Goal: Transaction & Acquisition: Book appointment/travel/reservation

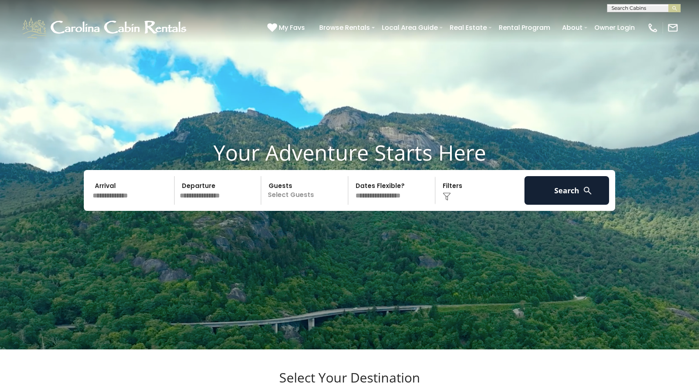
click at [124, 205] on input "text" at bounding box center [132, 190] width 85 height 29
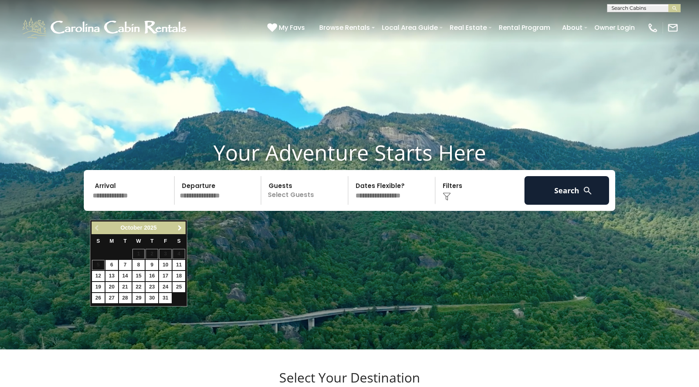
click at [177, 226] on span "Next" at bounding box center [180, 228] width 7 height 7
click at [124, 300] on link "30" at bounding box center [125, 298] width 13 height 10
type input "********"
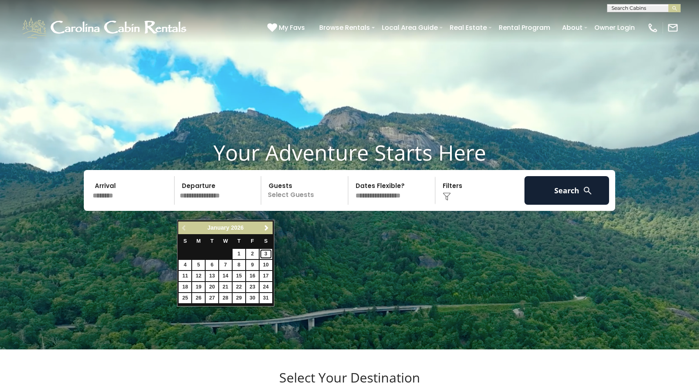
click at [262, 256] on link "3" at bounding box center [266, 254] width 13 height 10
type input "******"
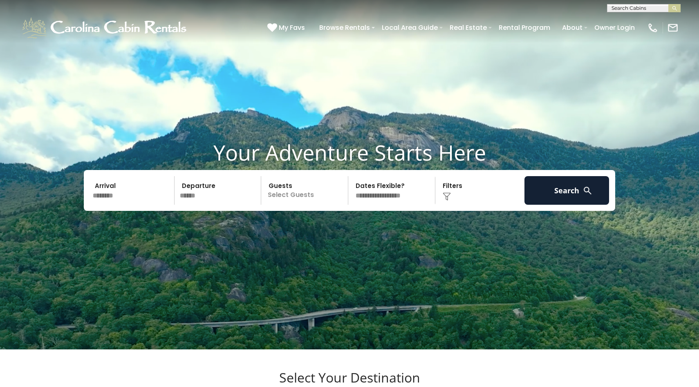
click at [289, 211] on div "Arrival ******** Departure ****** Guests Select Guests Guests - 0 + + **" at bounding box center [350, 190] width 532 height 41
click at [291, 205] on p "Select Guests" at bounding box center [306, 190] width 84 height 29
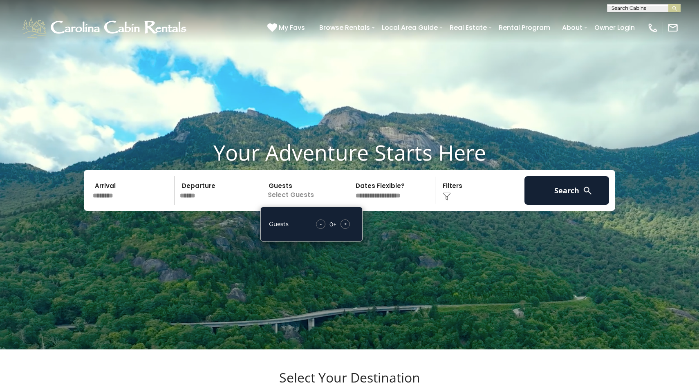
click at [344, 228] on span "+" at bounding box center [345, 224] width 3 height 8
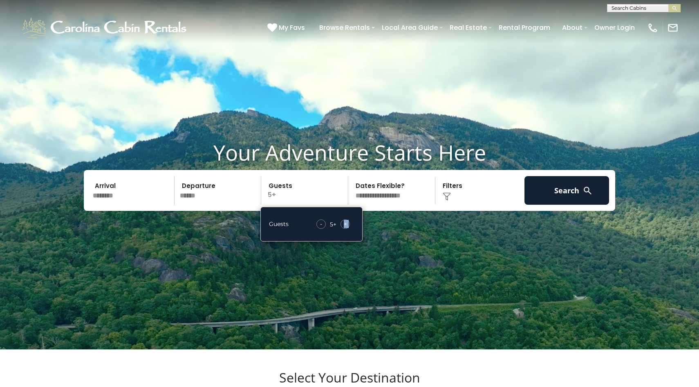
click at [344, 228] on span "+" at bounding box center [345, 224] width 3 height 8
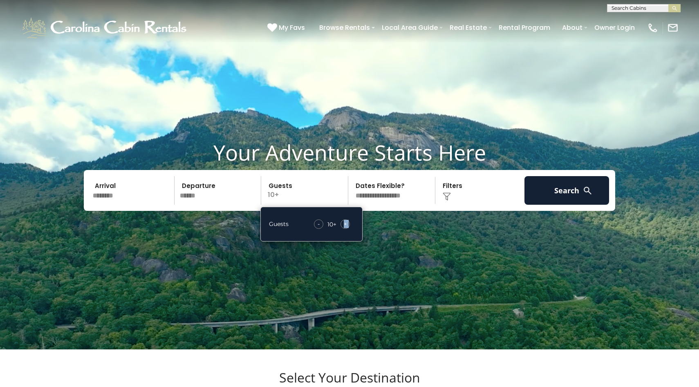
click at [390, 205] on select "**********" at bounding box center [393, 190] width 84 height 29
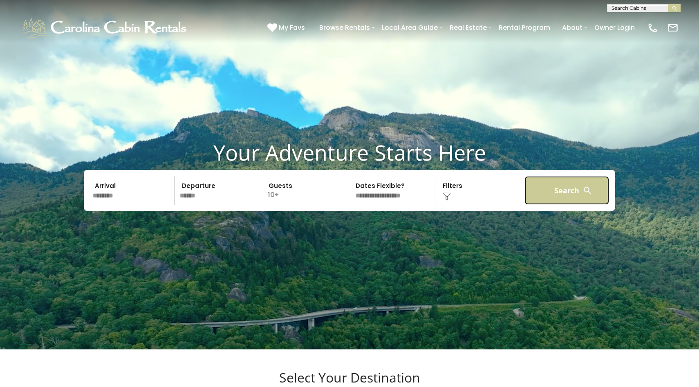
click at [564, 205] on button "Search" at bounding box center [567, 190] width 85 height 29
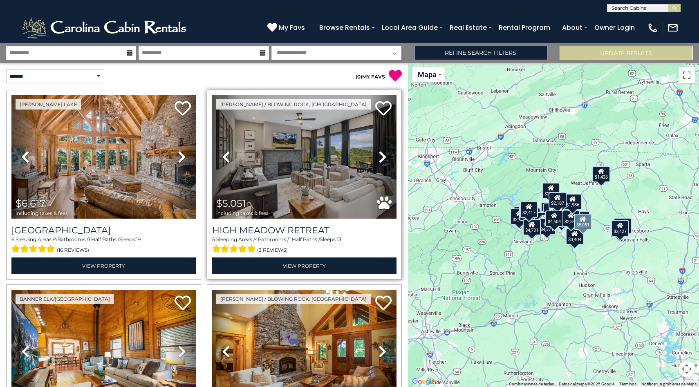
click at [382, 153] on icon at bounding box center [383, 156] width 8 height 13
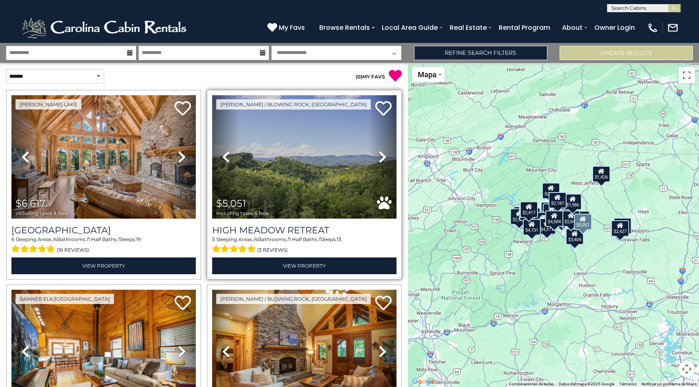
click at [382, 153] on icon at bounding box center [383, 156] width 8 height 13
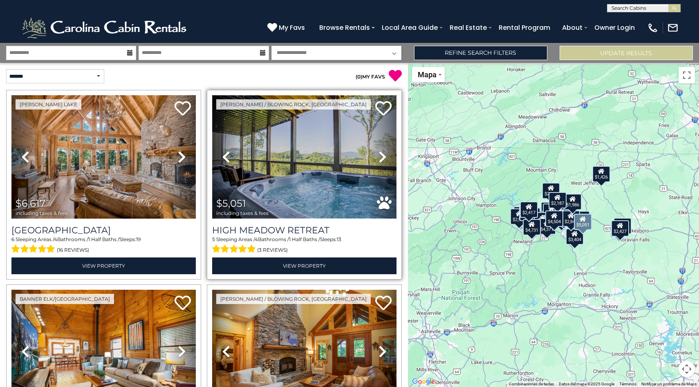
click at [324, 153] on img at bounding box center [304, 157] width 184 height 124
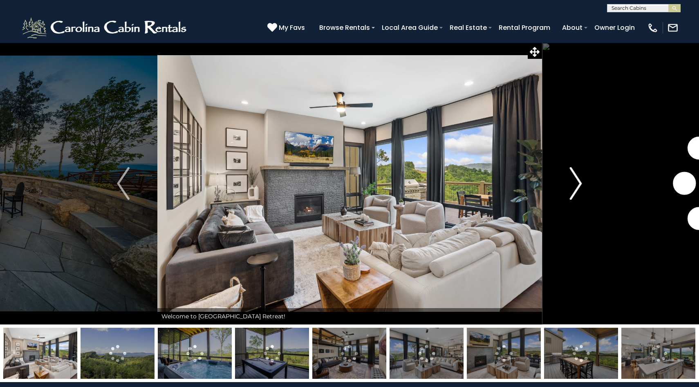
click at [582, 185] on img "Next" at bounding box center [576, 183] width 12 height 33
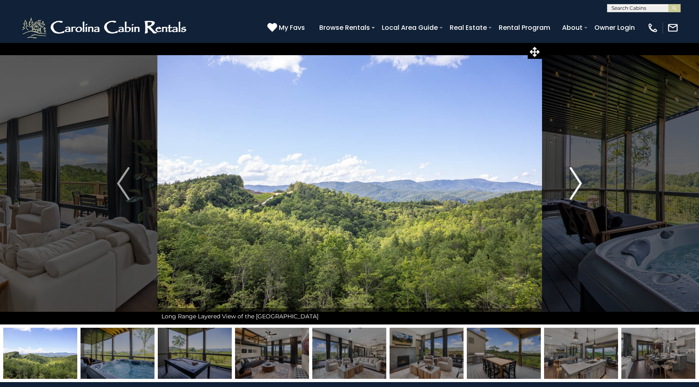
click at [582, 185] on img "Next" at bounding box center [576, 183] width 12 height 33
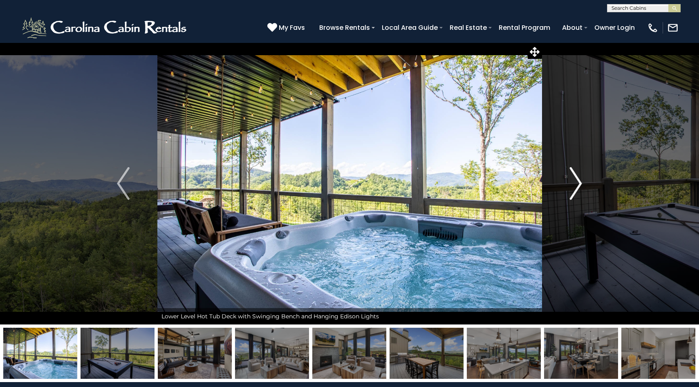
click at [582, 185] on img "Next" at bounding box center [576, 183] width 12 height 33
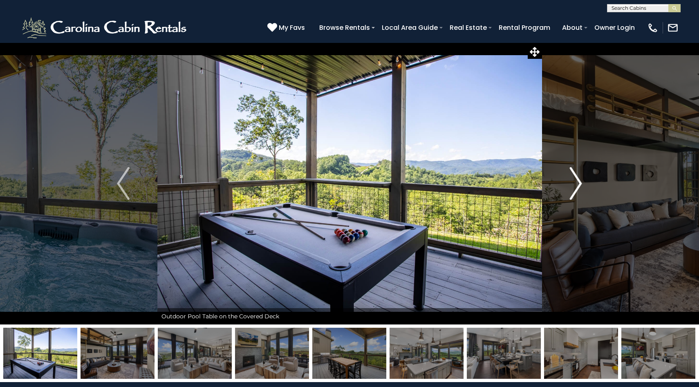
click at [582, 185] on img "Next" at bounding box center [576, 183] width 12 height 33
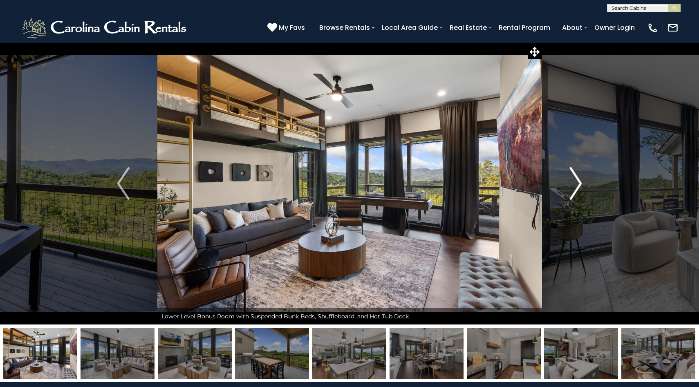
click at [582, 185] on img "Next" at bounding box center [576, 183] width 12 height 33
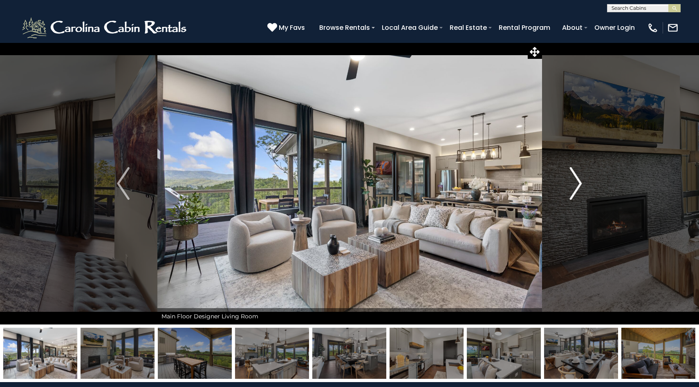
click at [582, 185] on img "Next" at bounding box center [576, 183] width 12 height 33
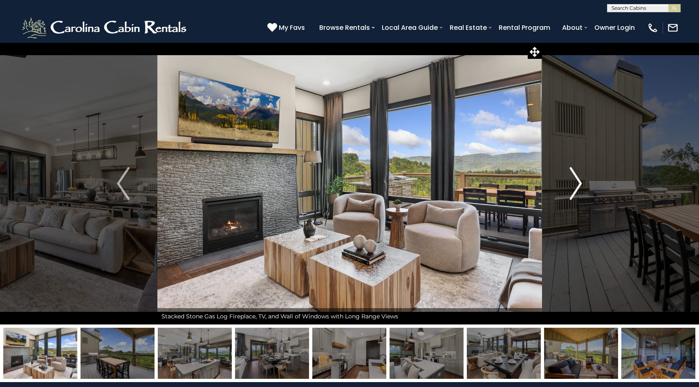
click at [582, 185] on img "Next" at bounding box center [576, 183] width 12 height 33
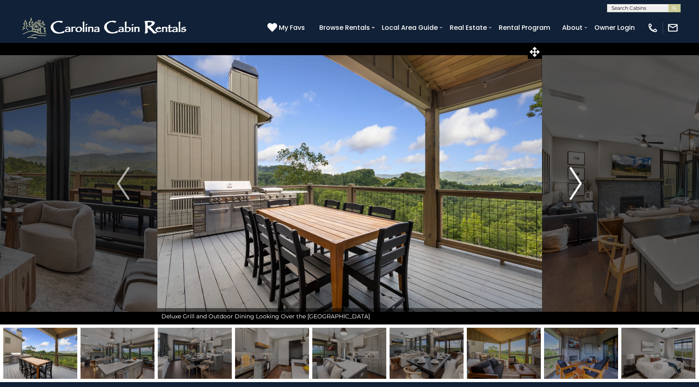
click at [582, 185] on img "Next" at bounding box center [576, 183] width 12 height 33
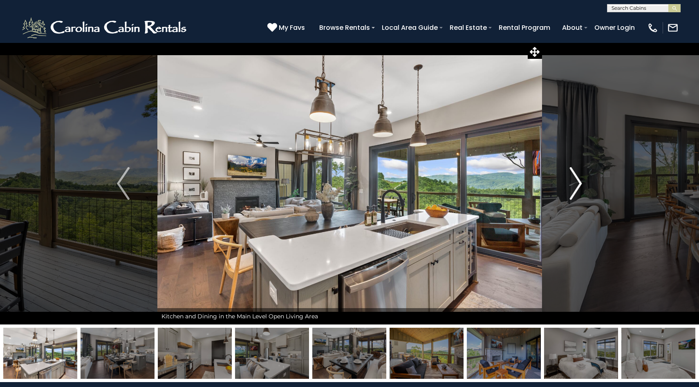
click at [582, 185] on img "Next" at bounding box center [576, 183] width 12 height 33
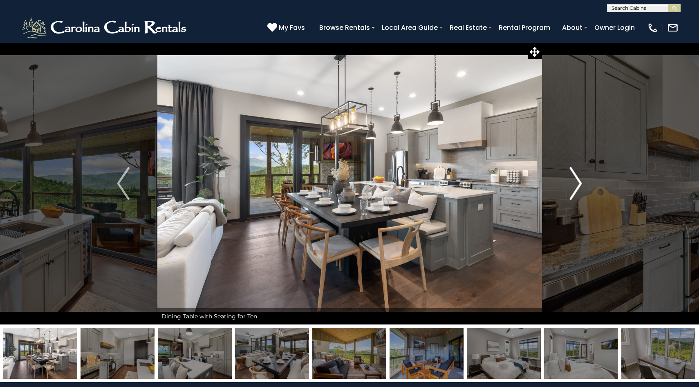
click at [582, 185] on img "Next" at bounding box center [576, 183] width 12 height 33
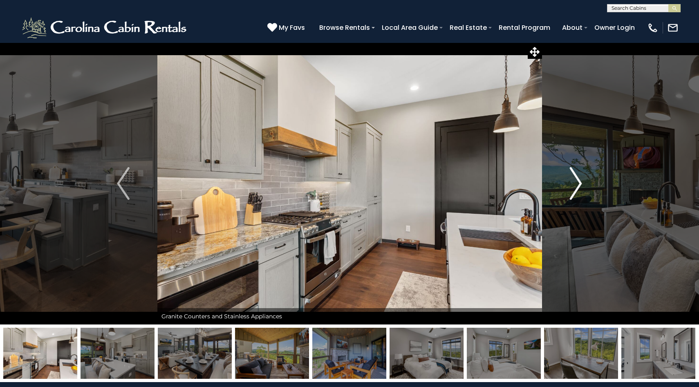
click at [582, 185] on img "Next" at bounding box center [576, 183] width 12 height 33
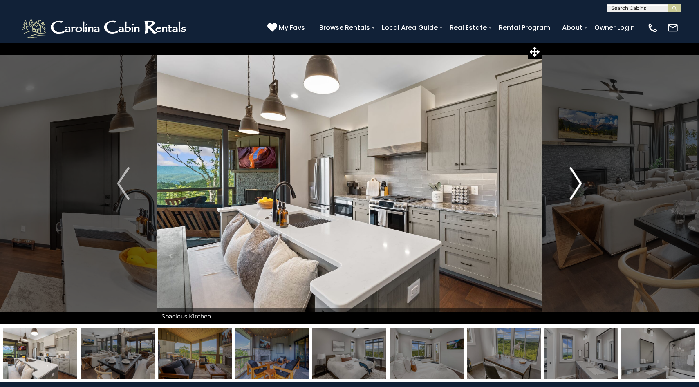
click at [582, 185] on img "Next" at bounding box center [576, 183] width 12 height 33
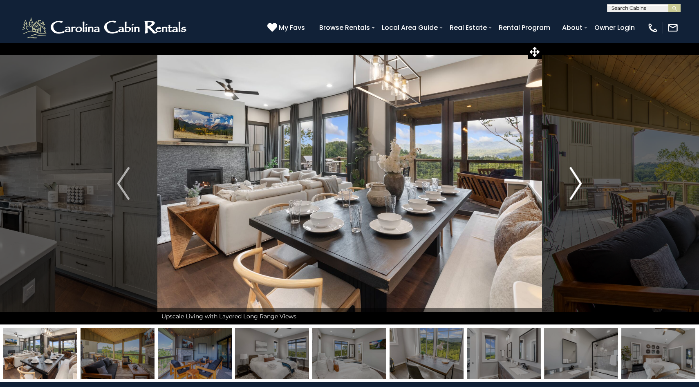
click at [582, 185] on img "Next" at bounding box center [576, 183] width 12 height 33
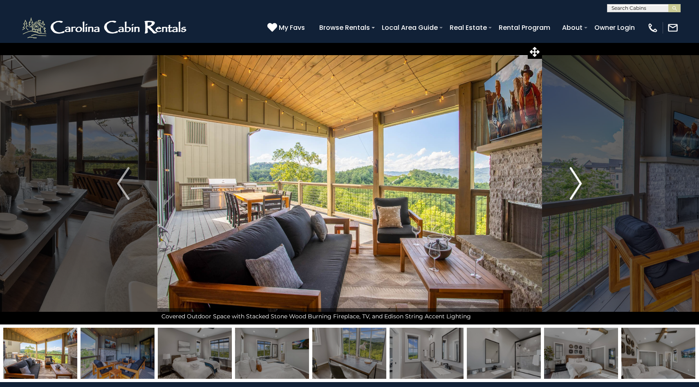
click at [582, 185] on img "Next" at bounding box center [576, 183] width 12 height 33
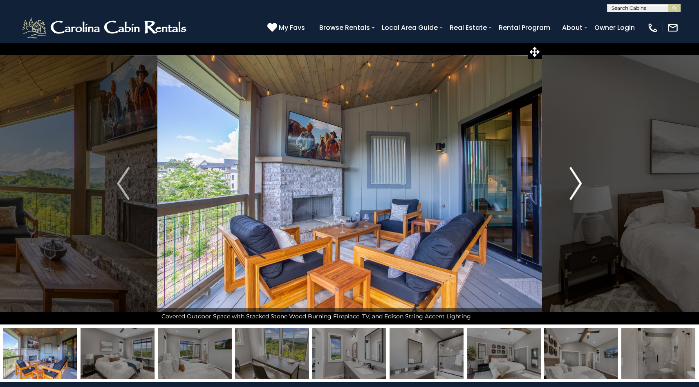
click at [582, 185] on img "Next" at bounding box center [576, 183] width 12 height 33
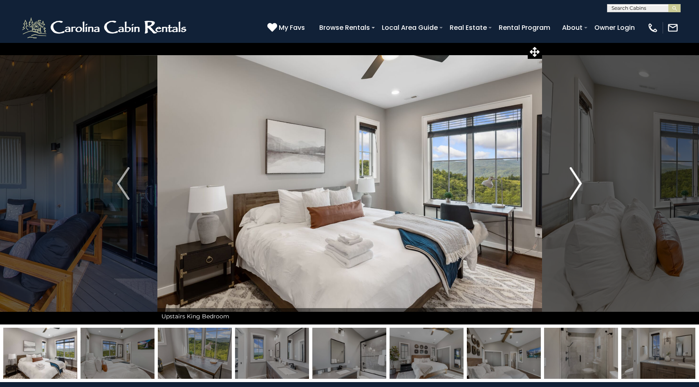
click at [582, 185] on img "Next" at bounding box center [576, 183] width 12 height 33
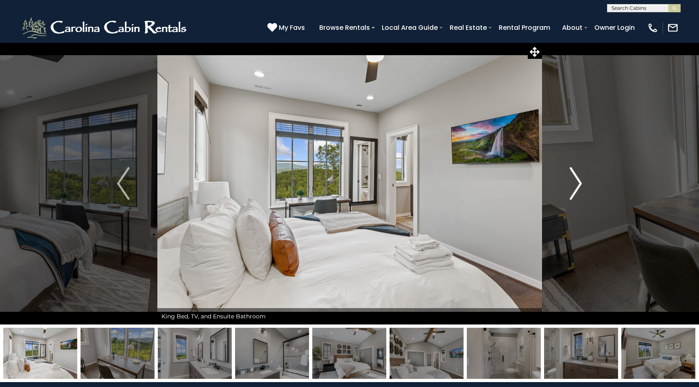
click at [582, 185] on img "Next" at bounding box center [576, 183] width 12 height 33
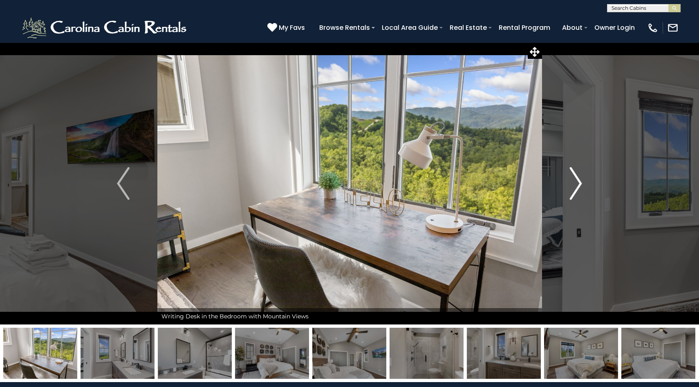
click at [582, 185] on img "Next" at bounding box center [576, 183] width 12 height 33
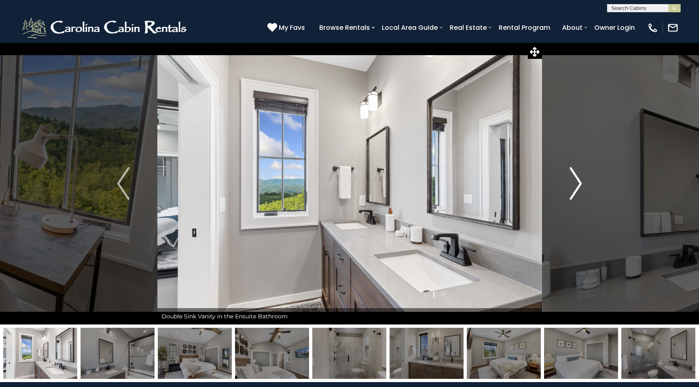
click at [582, 185] on img "Next" at bounding box center [576, 183] width 12 height 33
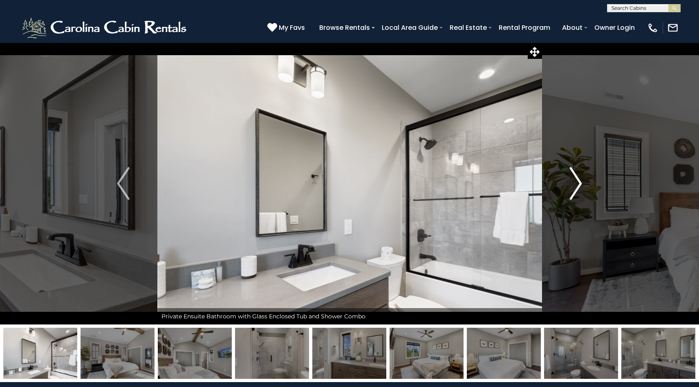
click at [582, 185] on img "Next" at bounding box center [576, 183] width 12 height 33
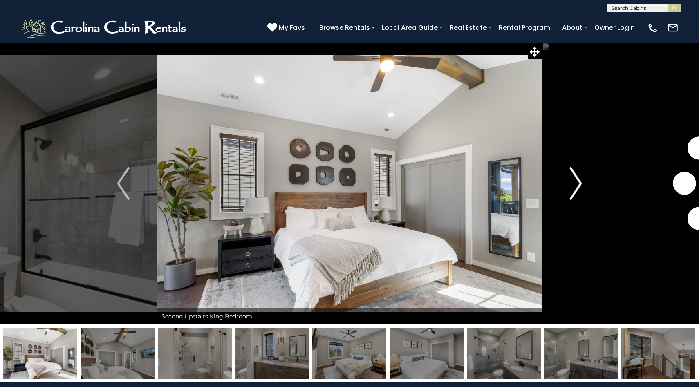
click at [582, 185] on img "Next" at bounding box center [576, 183] width 12 height 33
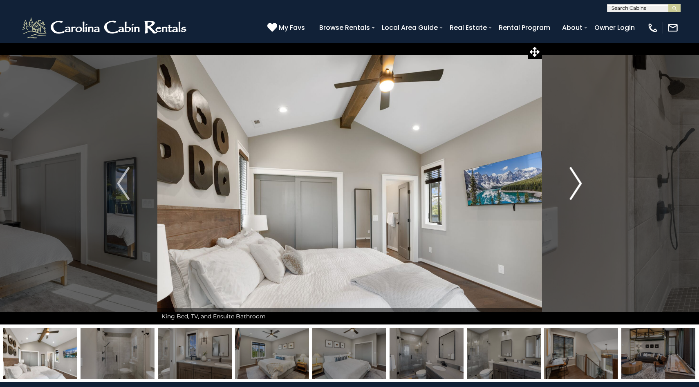
click at [582, 185] on img "Next" at bounding box center [576, 183] width 12 height 33
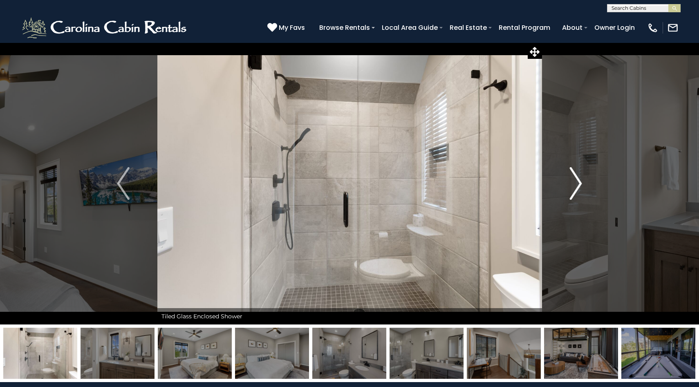
click at [582, 185] on img "Next" at bounding box center [576, 183] width 12 height 33
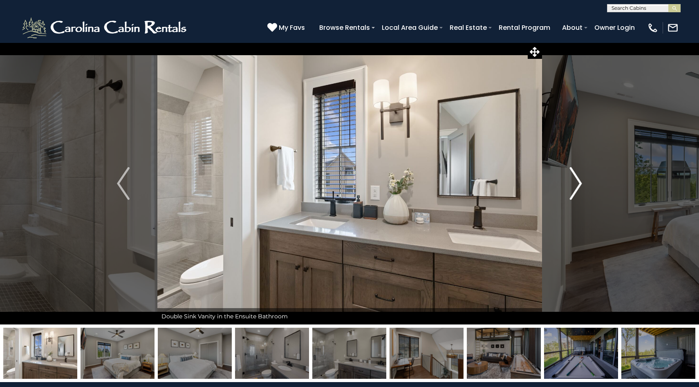
click at [582, 185] on img "Next" at bounding box center [576, 183] width 12 height 33
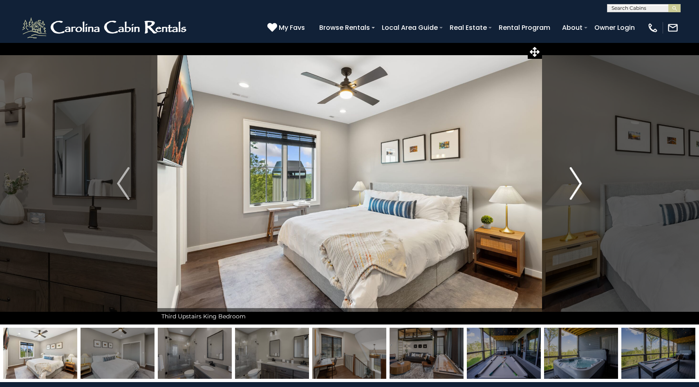
click at [582, 185] on img "Next" at bounding box center [576, 183] width 12 height 33
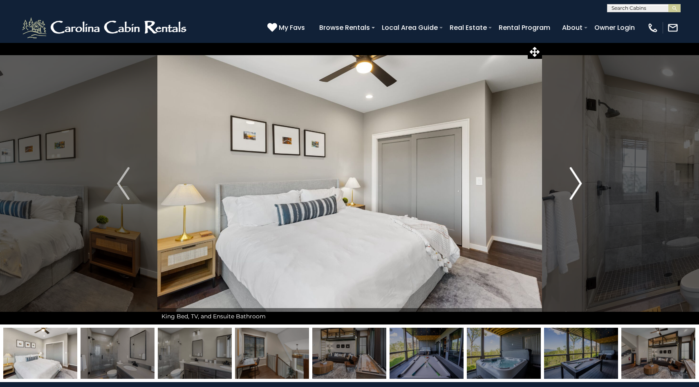
click at [582, 185] on img "Next" at bounding box center [576, 183] width 12 height 33
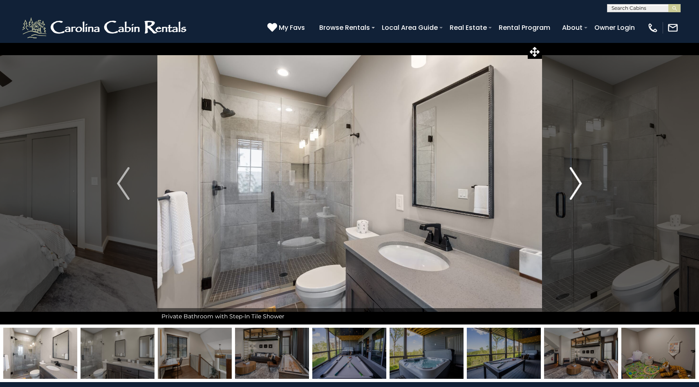
click at [582, 185] on img "Next" at bounding box center [576, 183] width 12 height 33
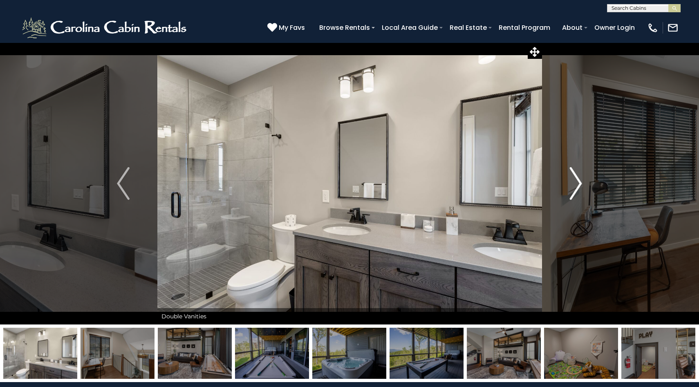
click at [575, 192] on img "Next" at bounding box center [576, 183] width 12 height 33
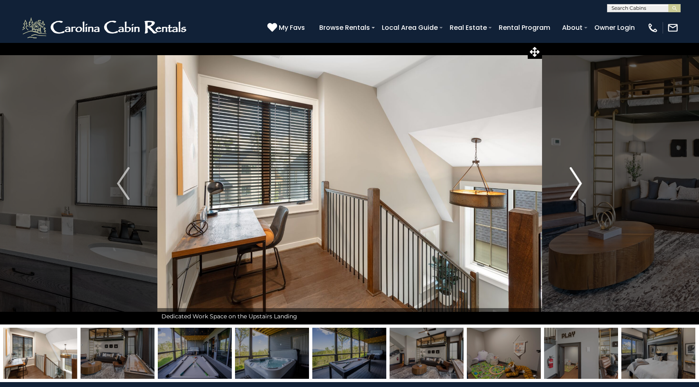
click at [575, 192] on img "Next" at bounding box center [576, 183] width 12 height 33
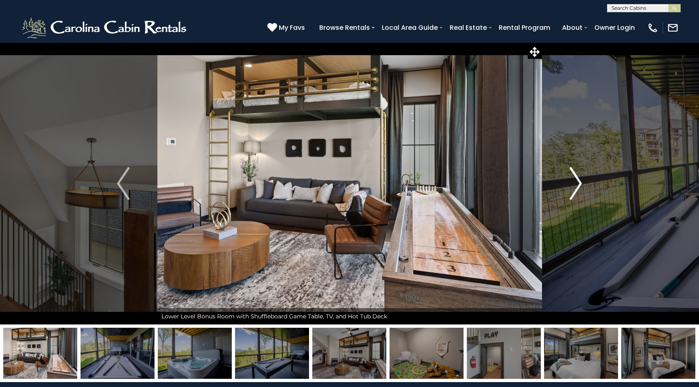
click at [575, 192] on img "Next" at bounding box center [576, 183] width 12 height 33
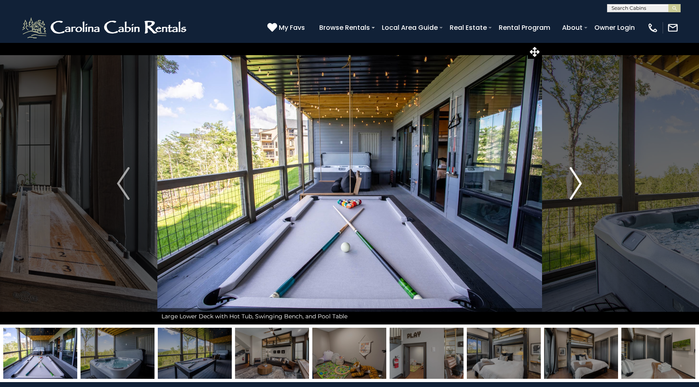
click at [575, 192] on img "Next" at bounding box center [576, 183] width 12 height 33
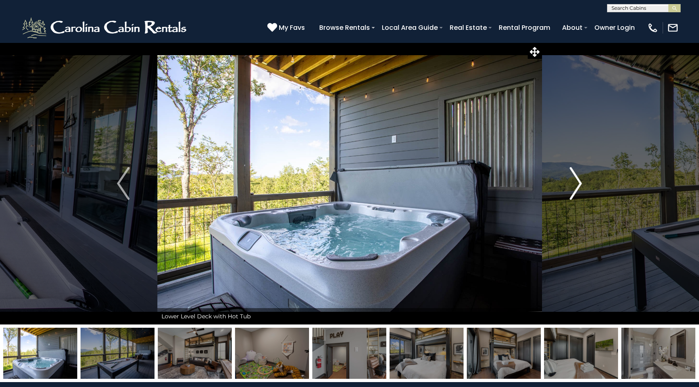
click at [575, 192] on img "Next" at bounding box center [576, 183] width 12 height 33
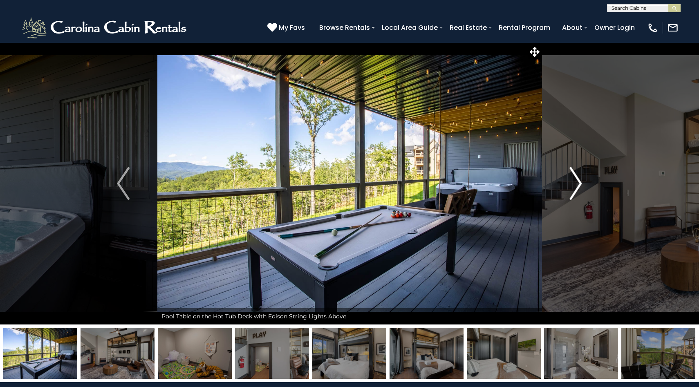
click at [568, 186] on button "Next" at bounding box center [576, 184] width 68 height 282
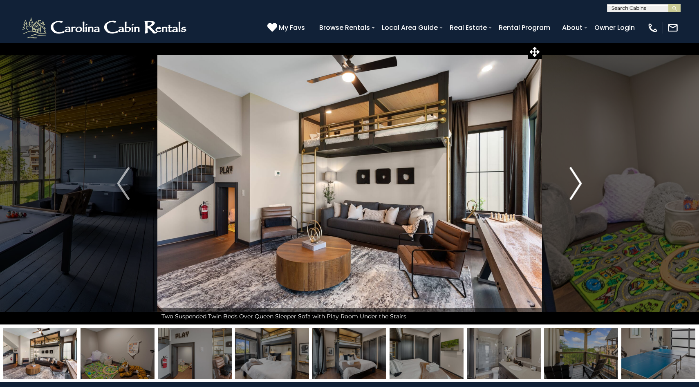
click at [577, 182] on img "Next" at bounding box center [576, 183] width 12 height 33
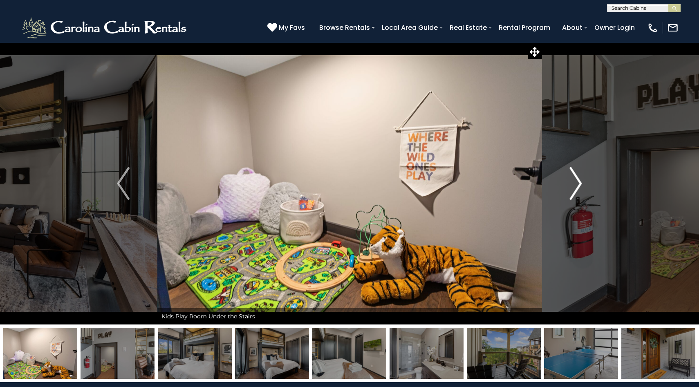
click at [577, 182] on img "Next" at bounding box center [576, 183] width 12 height 33
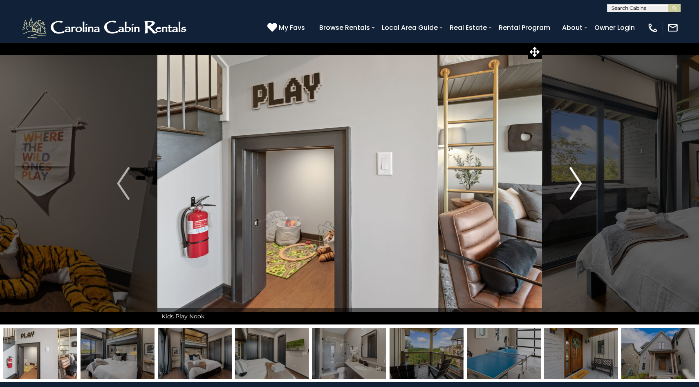
click at [577, 182] on img "Next" at bounding box center [576, 183] width 12 height 33
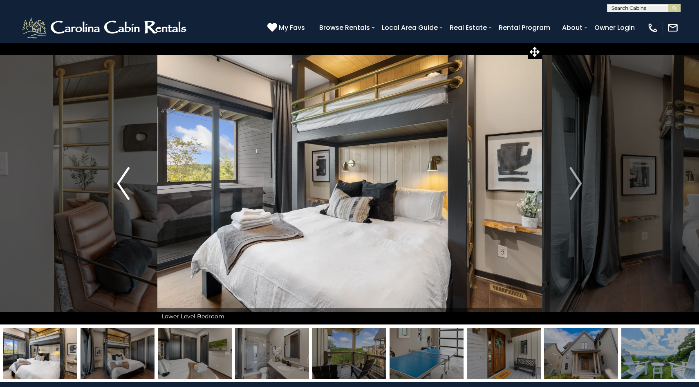
click at [114, 186] on button "Previous" at bounding box center [123, 184] width 68 height 282
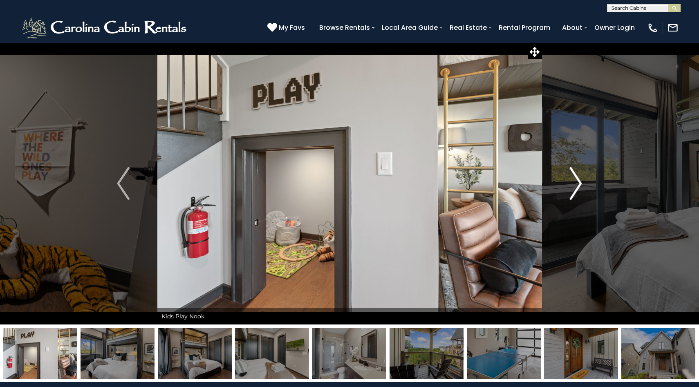
click at [573, 182] on img "Next" at bounding box center [576, 183] width 12 height 33
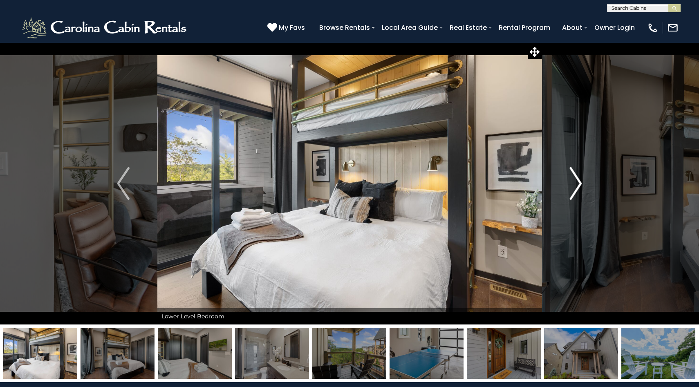
click at [573, 182] on img "Next" at bounding box center [576, 183] width 12 height 33
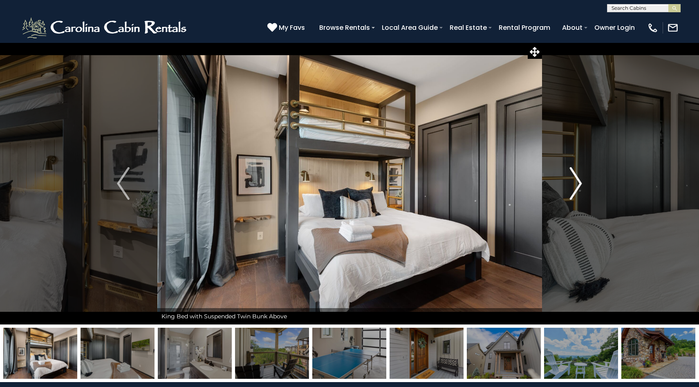
click at [577, 182] on img "Next" at bounding box center [576, 183] width 12 height 33
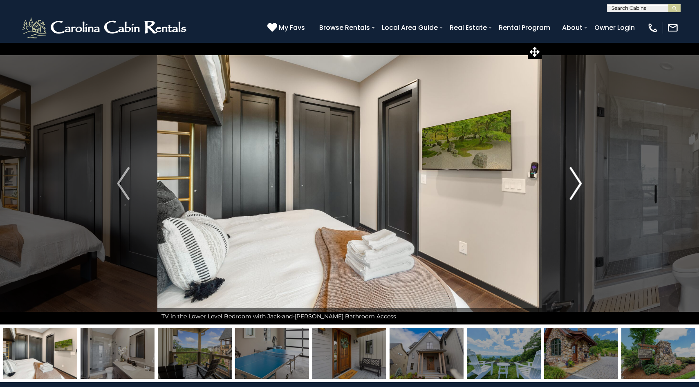
click at [573, 189] on img "Next" at bounding box center [576, 183] width 12 height 33
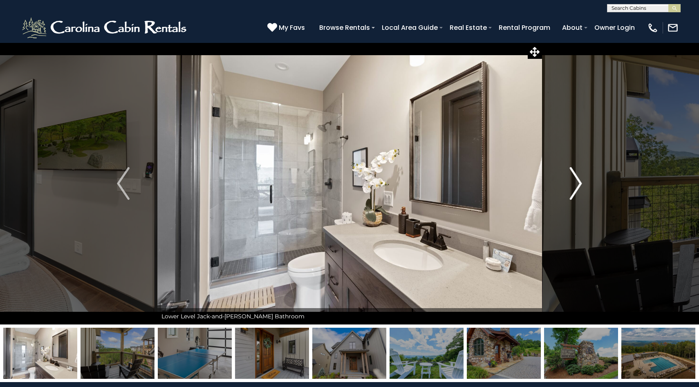
click at [573, 189] on img "Next" at bounding box center [576, 183] width 12 height 33
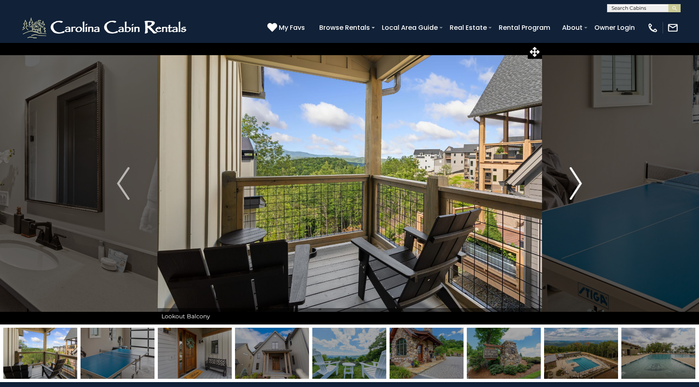
click at [566, 180] on button "Next" at bounding box center [576, 184] width 68 height 282
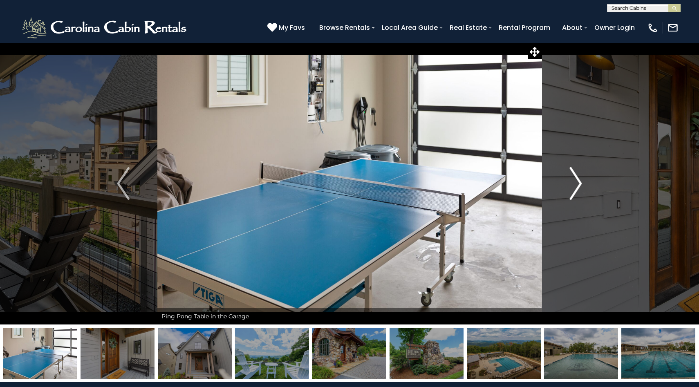
click at [566, 180] on button "Next" at bounding box center [576, 184] width 68 height 282
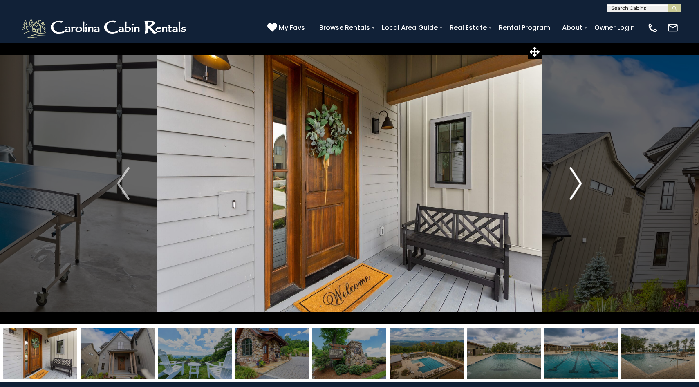
click at [588, 186] on button "Next" at bounding box center [576, 184] width 68 height 282
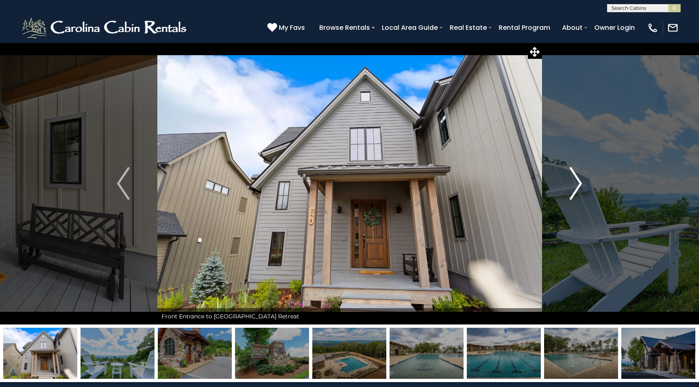
click at [588, 186] on button "Next" at bounding box center [576, 184] width 68 height 282
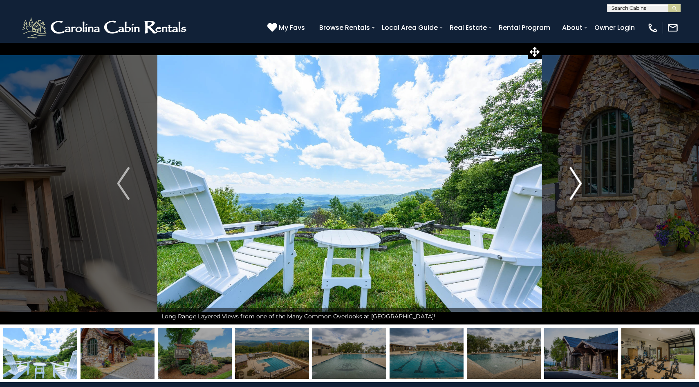
click at [580, 186] on img "Next" at bounding box center [576, 183] width 12 height 33
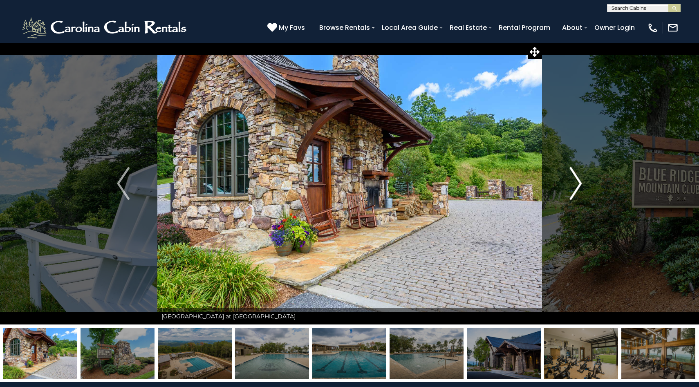
click at [591, 191] on button "Next" at bounding box center [576, 184] width 68 height 282
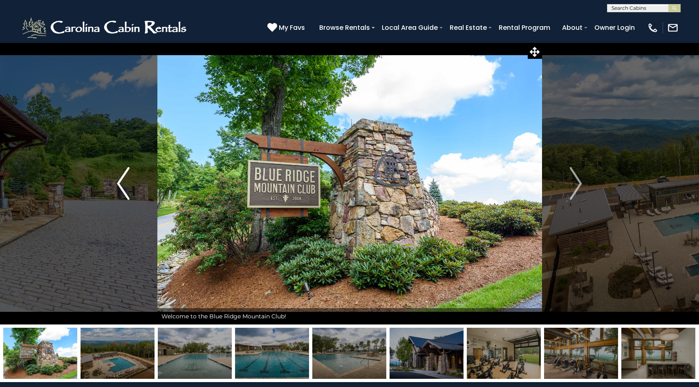
click at [125, 193] on img "Previous" at bounding box center [123, 183] width 12 height 33
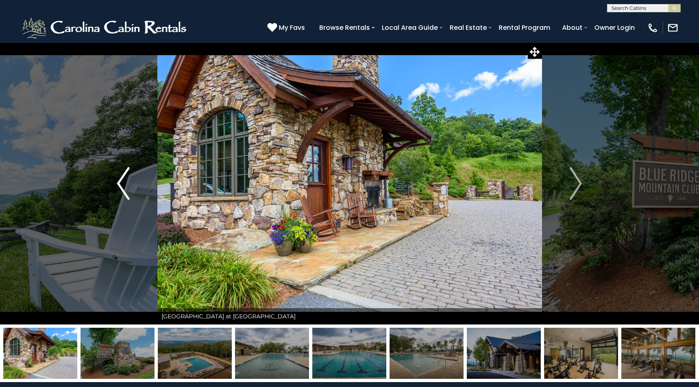
click at [127, 184] on img "Previous" at bounding box center [123, 183] width 12 height 33
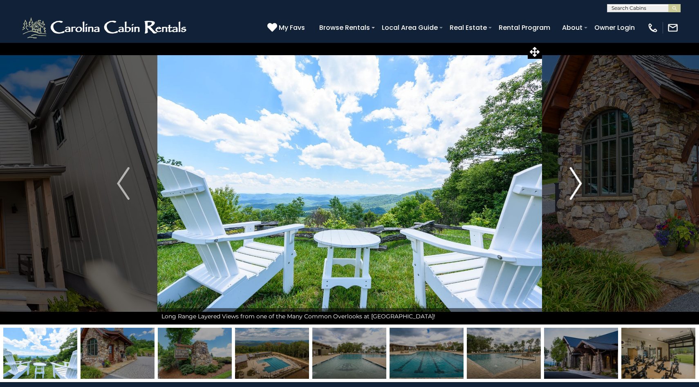
click at [579, 193] on img "Next" at bounding box center [576, 183] width 12 height 33
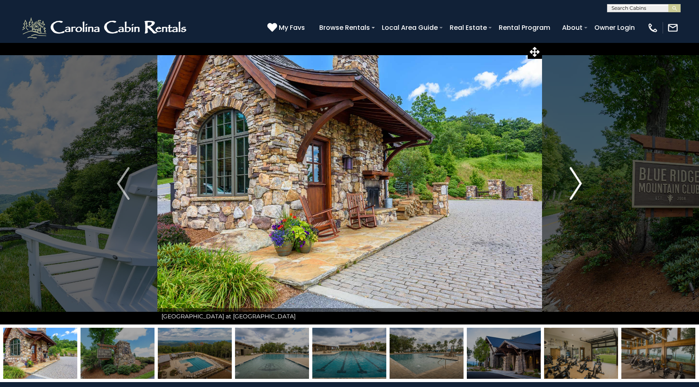
click at [579, 193] on img "Next" at bounding box center [576, 183] width 12 height 33
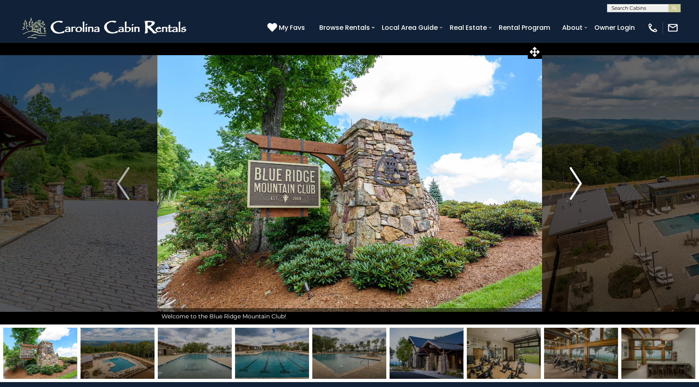
click at [579, 193] on img "Next" at bounding box center [576, 183] width 12 height 33
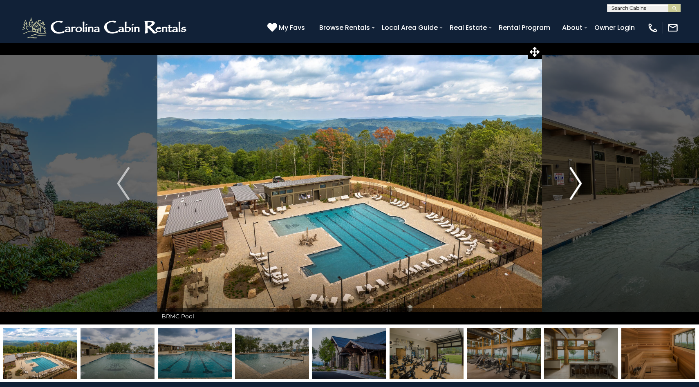
click at [580, 193] on img "Next" at bounding box center [576, 183] width 12 height 33
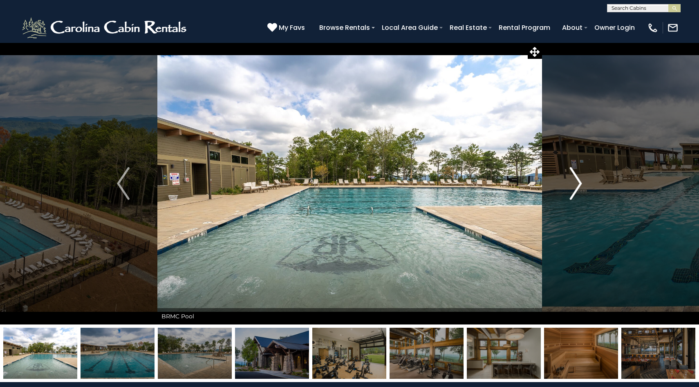
click at [576, 194] on img "Next" at bounding box center [576, 183] width 12 height 33
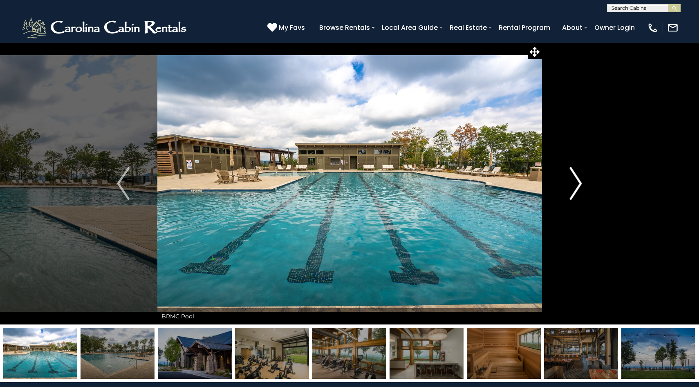
click at [582, 191] on button "Next" at bounding box center [576, 184] width 68 height 282
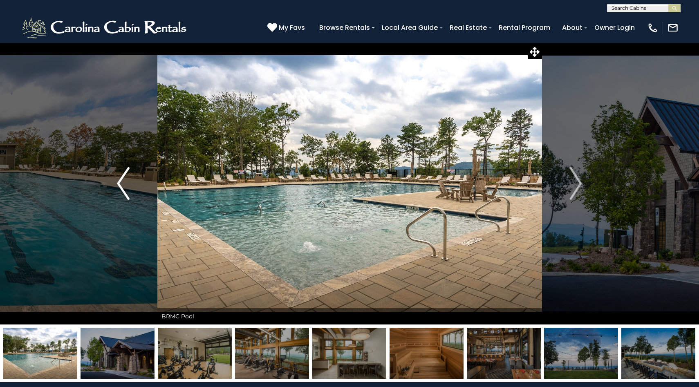
click at [119, 195] on img "Previous" at bounding box center [123, 183] width 12 height 33
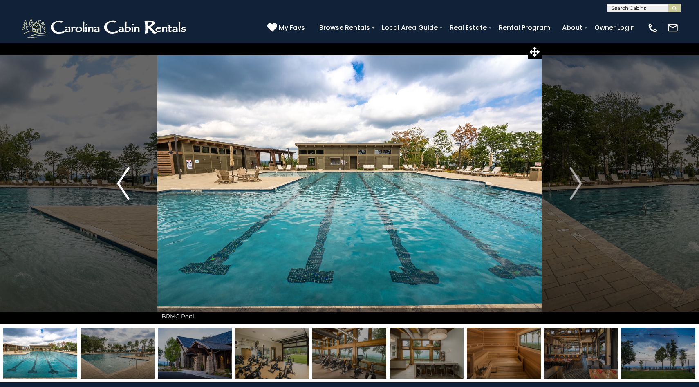
click at [119, 195] on img "Previous" at bounding box center [123, 183] width 12 height 33
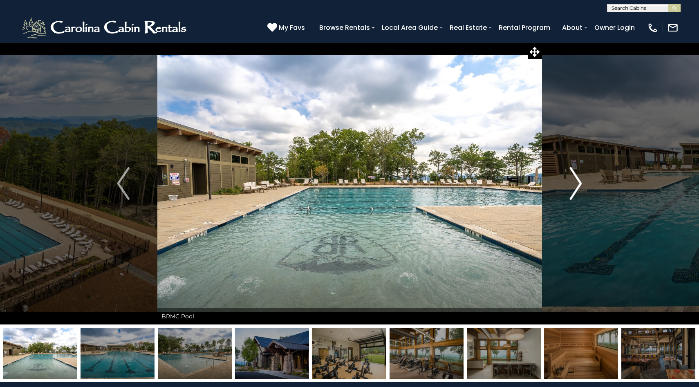
click at [584, 177] on button "Next" at bounding box center [576, 184] width 68 height 282
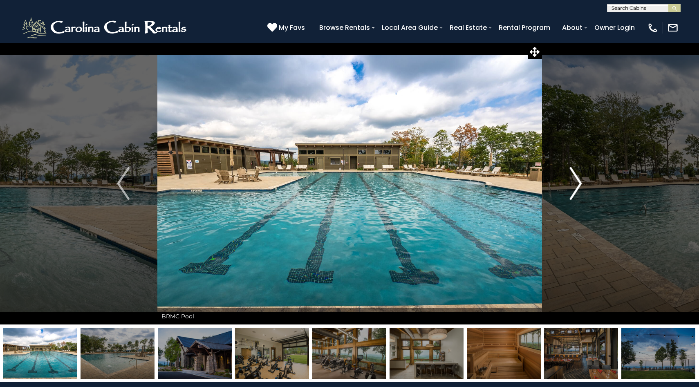
click at [584, 177] on button "Next" at bounding box center [576, 184] width 68 height 282
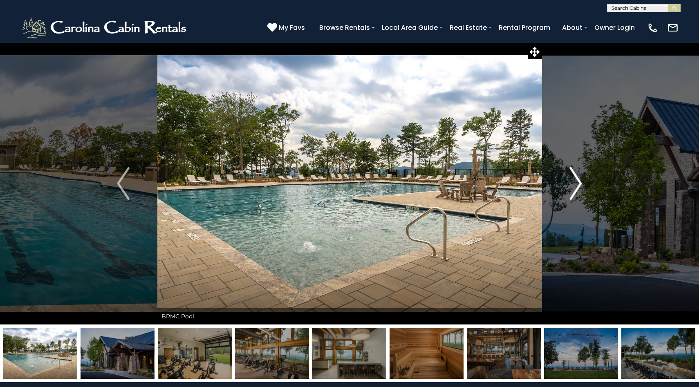
click at [584, 177] on button "Next" at bounding box center [576, 184] width 68 height 282
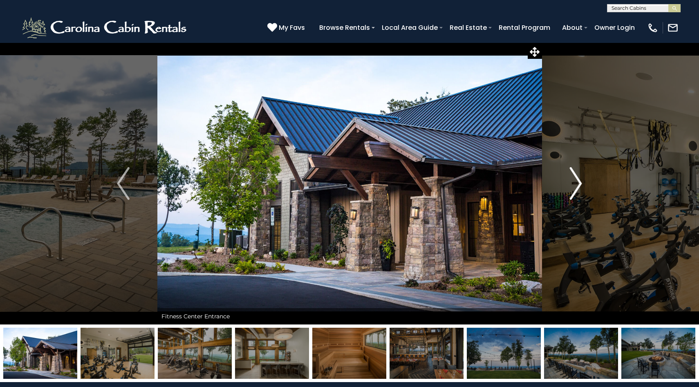
click at [584, 177] on button "Next" at bounding box center [576, 184] width 68 height 282
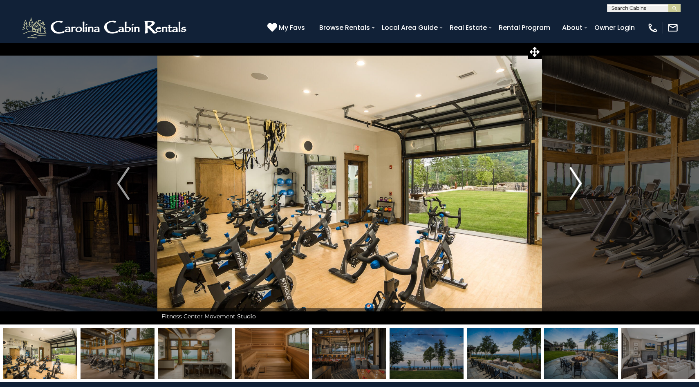
click at [575, 180] on img "Next" at bounding box center [576, 183] width 12 height 33
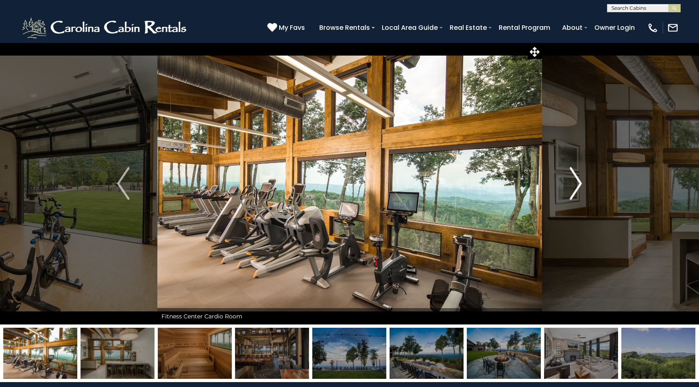
click at [575, 180] on img "Next" at bounding box center [576, 183] width 12 height 33
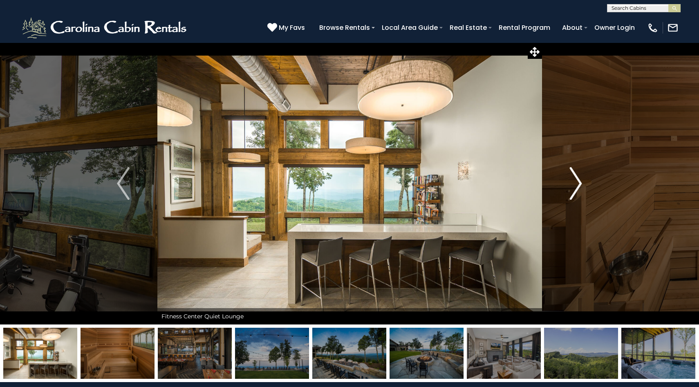
click at [575, 180] on img "Next" at bounding box center [576, 183] width 12 height 33
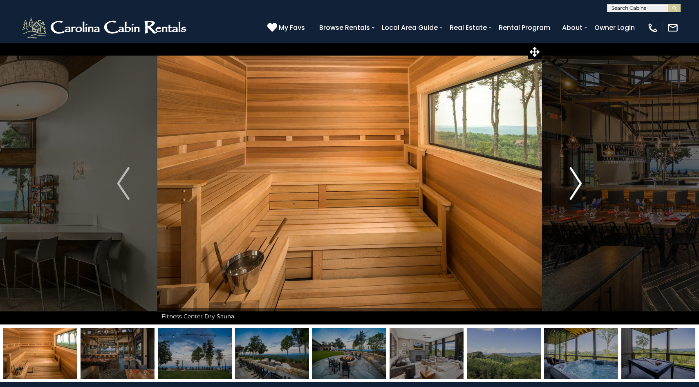
click at [574, 189] on img "Next" at bounding box center [576, 183] width 12 height 33
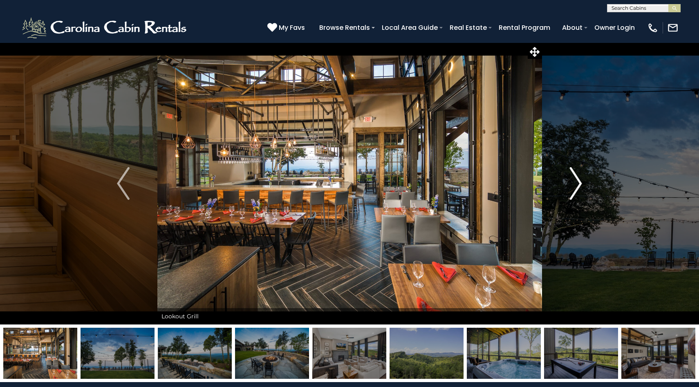
click at [574, 183] on img "Next" at bounding box center [576, 183] width 12 height 33
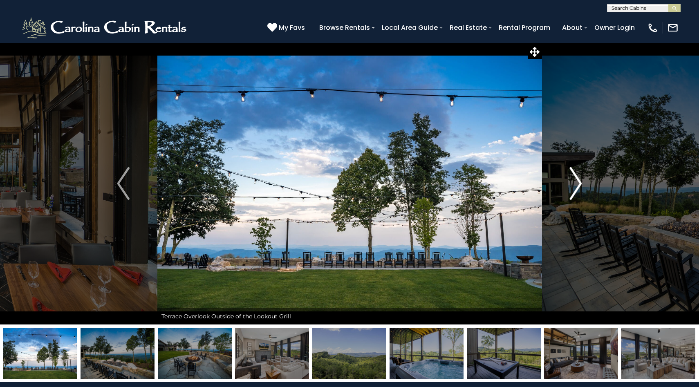
click at [574, 183] on img "Next" at bounding box center [576, 183] width 12 height 33
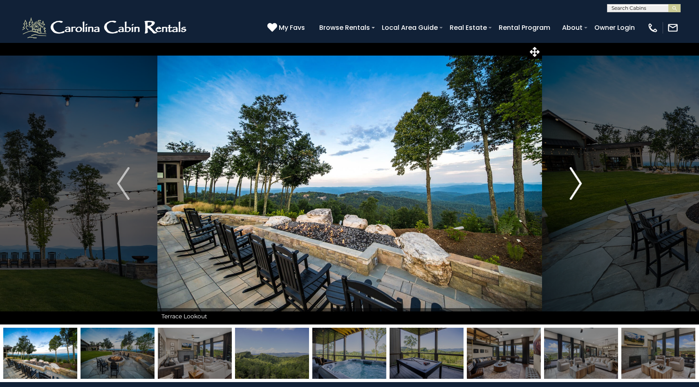
click at [574, 183] on img "Next" at bounding box center [576, 183] width 12 height 33
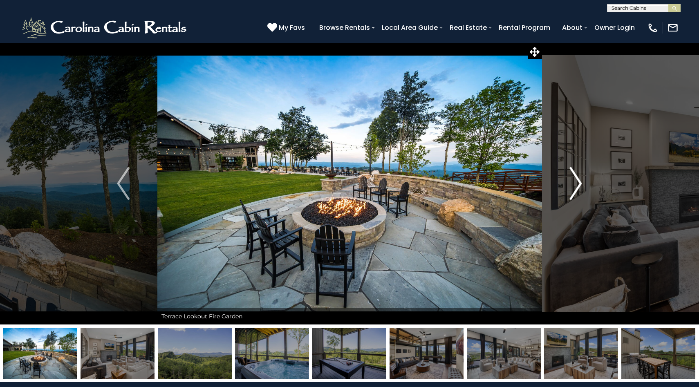
click at [575, 185] on img "Next" at bounding box center [576, 183] width 12 height 33
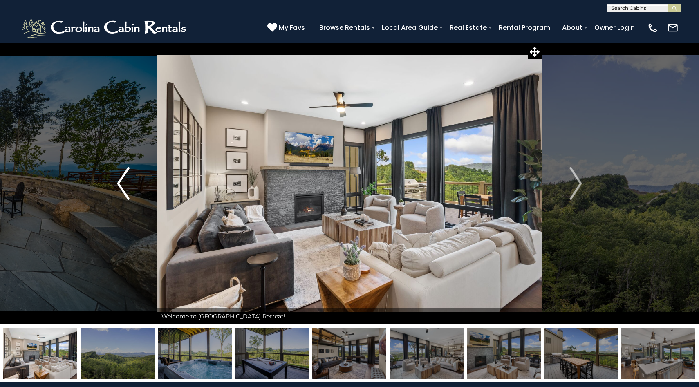
click at [132, 171] on button "Previous" at bounding box center [123, 184] width 68 height 282
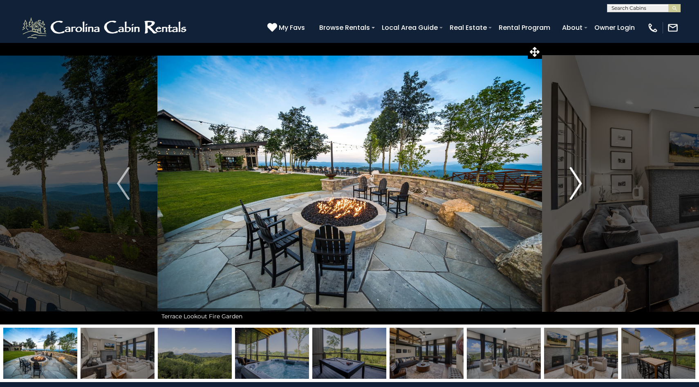
click at [580, 184] on img "Next" at bounding box center [576, 183] width 12 height 33
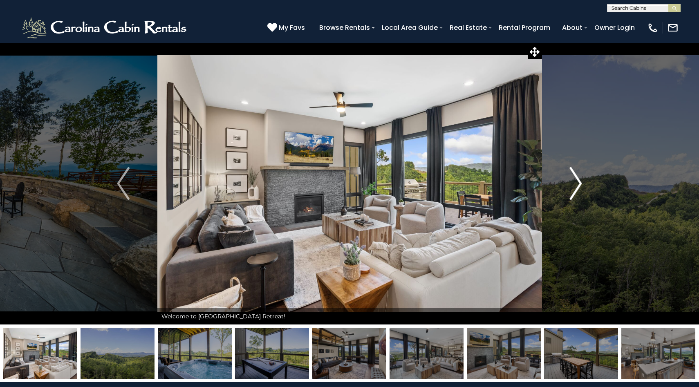
click at [580, 184] on img "Next" at bounding box center [576, 183] width 12 height 33
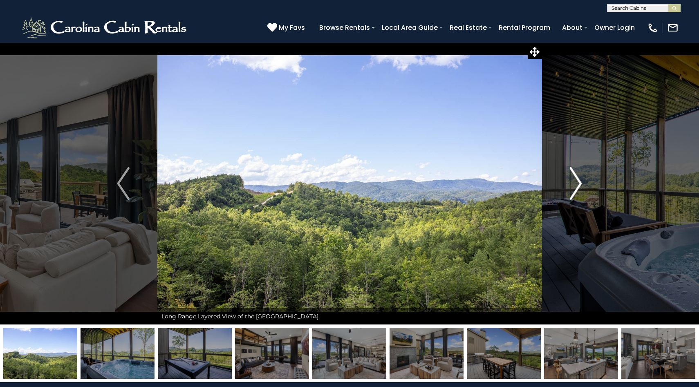
click at [580, 184] on img "Next" at bounding box center [576, 183] width 12 height 33
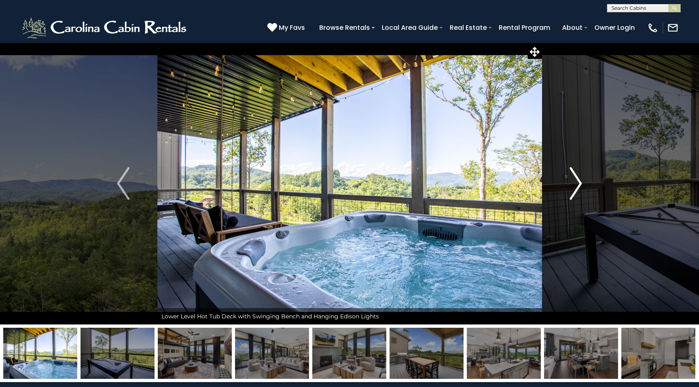
click at [580, 184] on img "Next" at bounding box center [576, 183] width 12 height 33
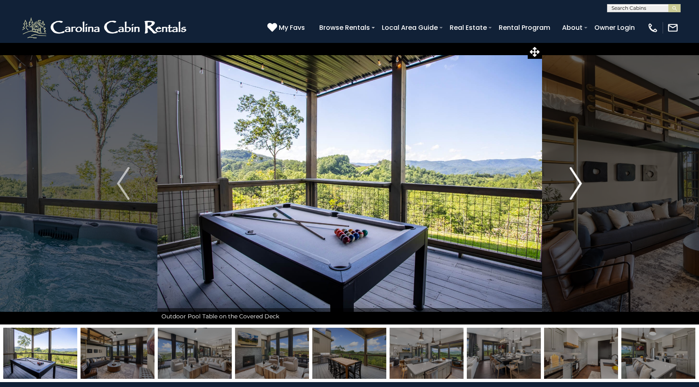
click at [580, 184] on img "Next" at bounding box center [576, 183] width 12 height 33
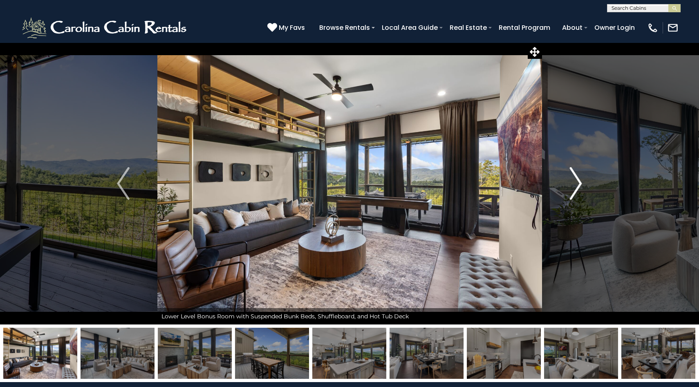
click at [580, 184] on img "Next" at bounding box center [576, 183] width 12 height 33
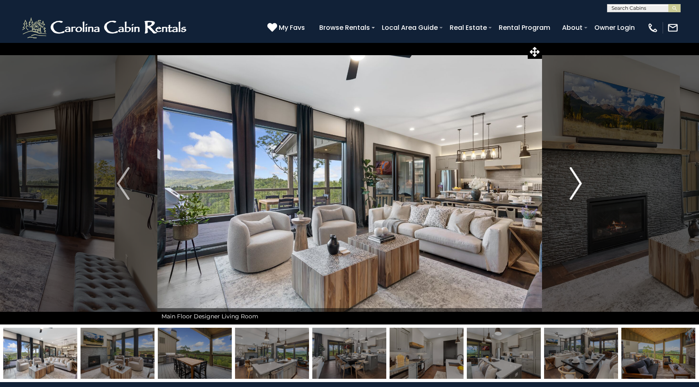
click at [580, 184] on img "Next" at bounding box center [576, 183] width 12 height 33
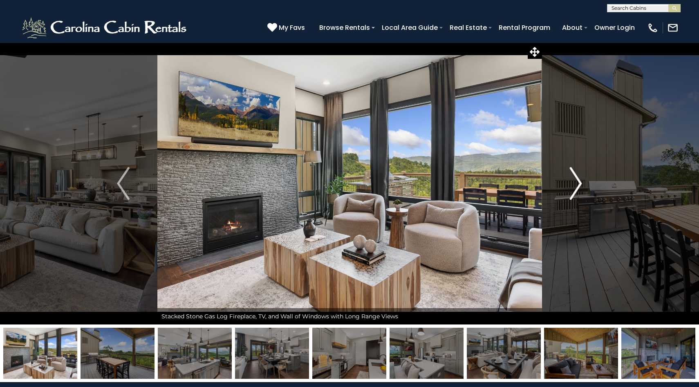
click at [580, 184] on img "Next" at bounding box center [576, 183] width 12 height 33
